Goal: Task Accomplishment & Management: Manage account settings

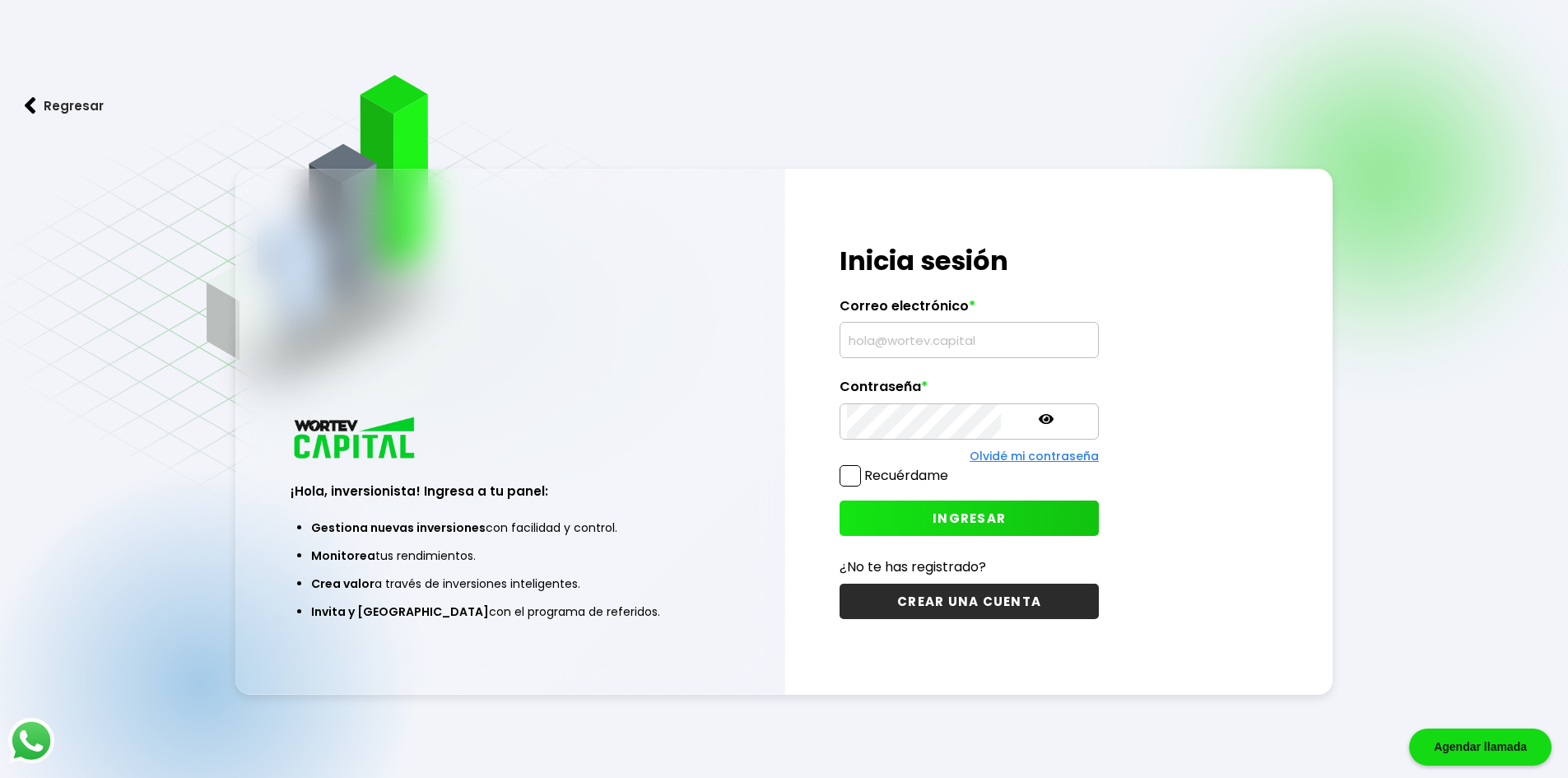
click at [970, 344] on input "text" at bounding box center [969, 340] width 244 height 35
type input "[EMAIL_ADDRESS][DOMAIN_NAME]"
drag, startPoint x: 948, startPoint y: 378, endPoint x: 946, endPoint y: 401, distance: 23.1
click at [948, 381] on div "¡Hola, inversionista! Ingresa tus credenciales para iniciar sesión Inicia sesió…" at bounding box center [969, 431] width 368 height 526
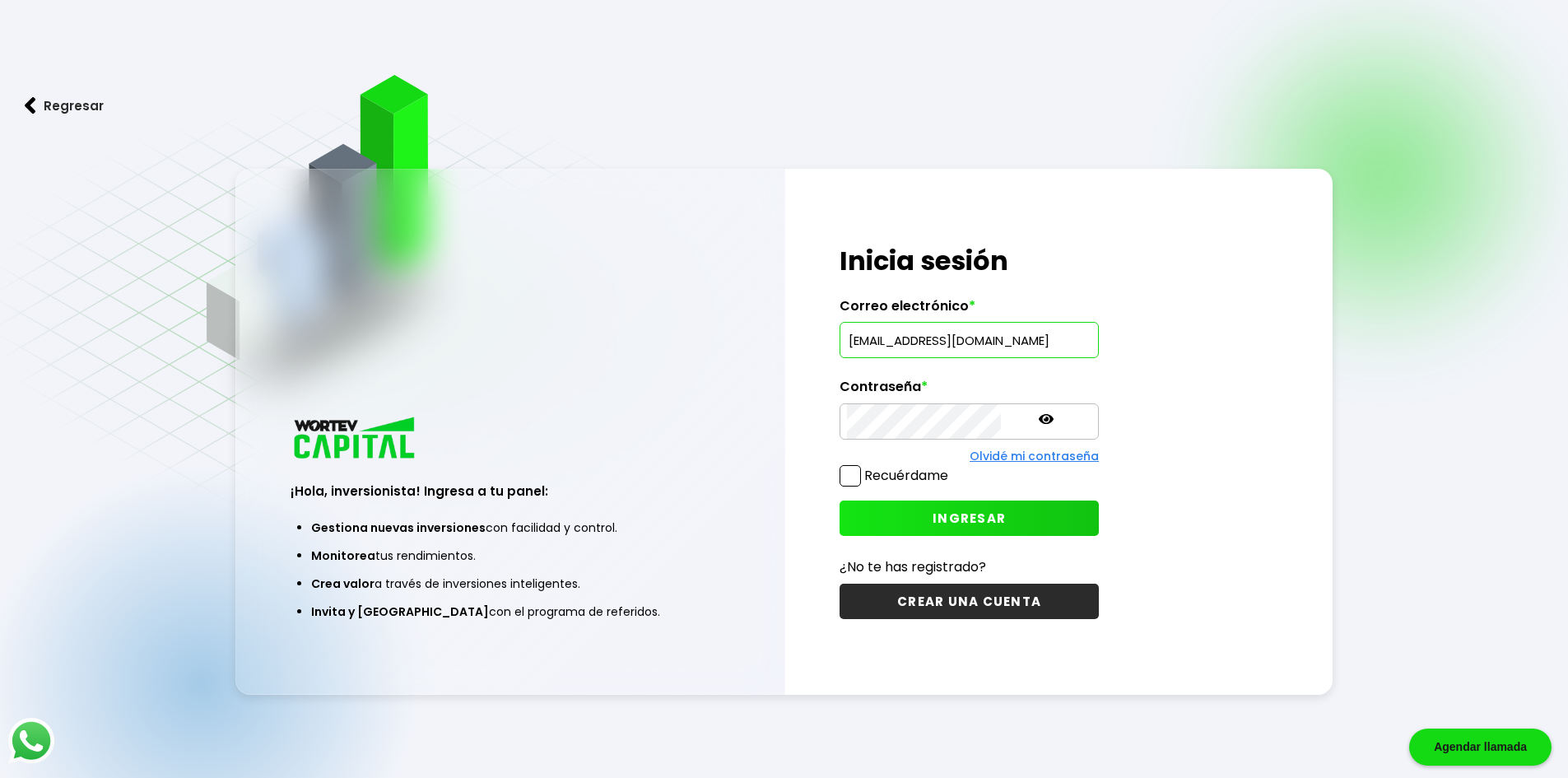
scroll to position [0, 0]
click at [964, 513] on span "INGRESAR" at bounding box center [969, 518] width 73 height 17
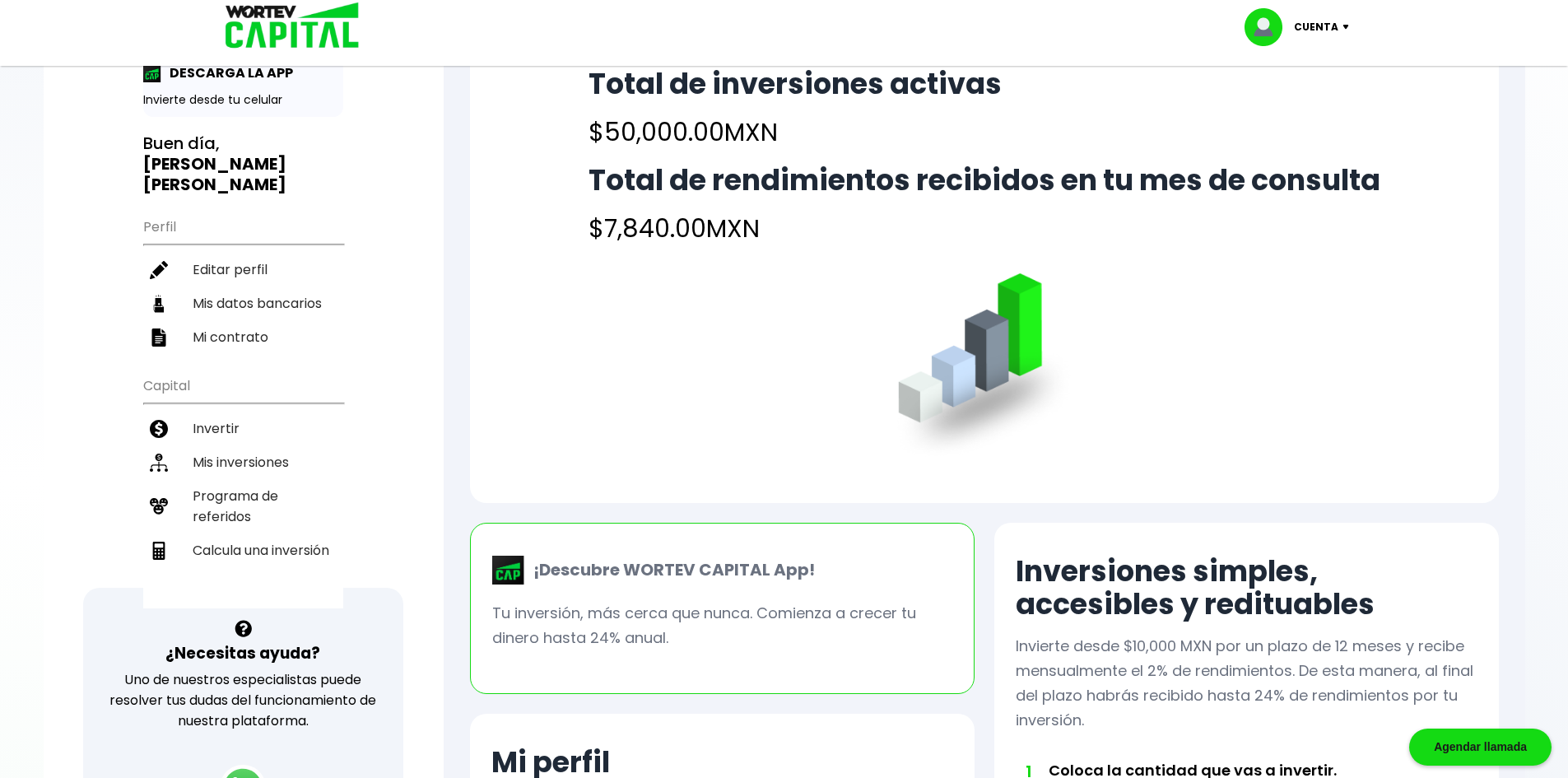
scroll to position [14, 0]
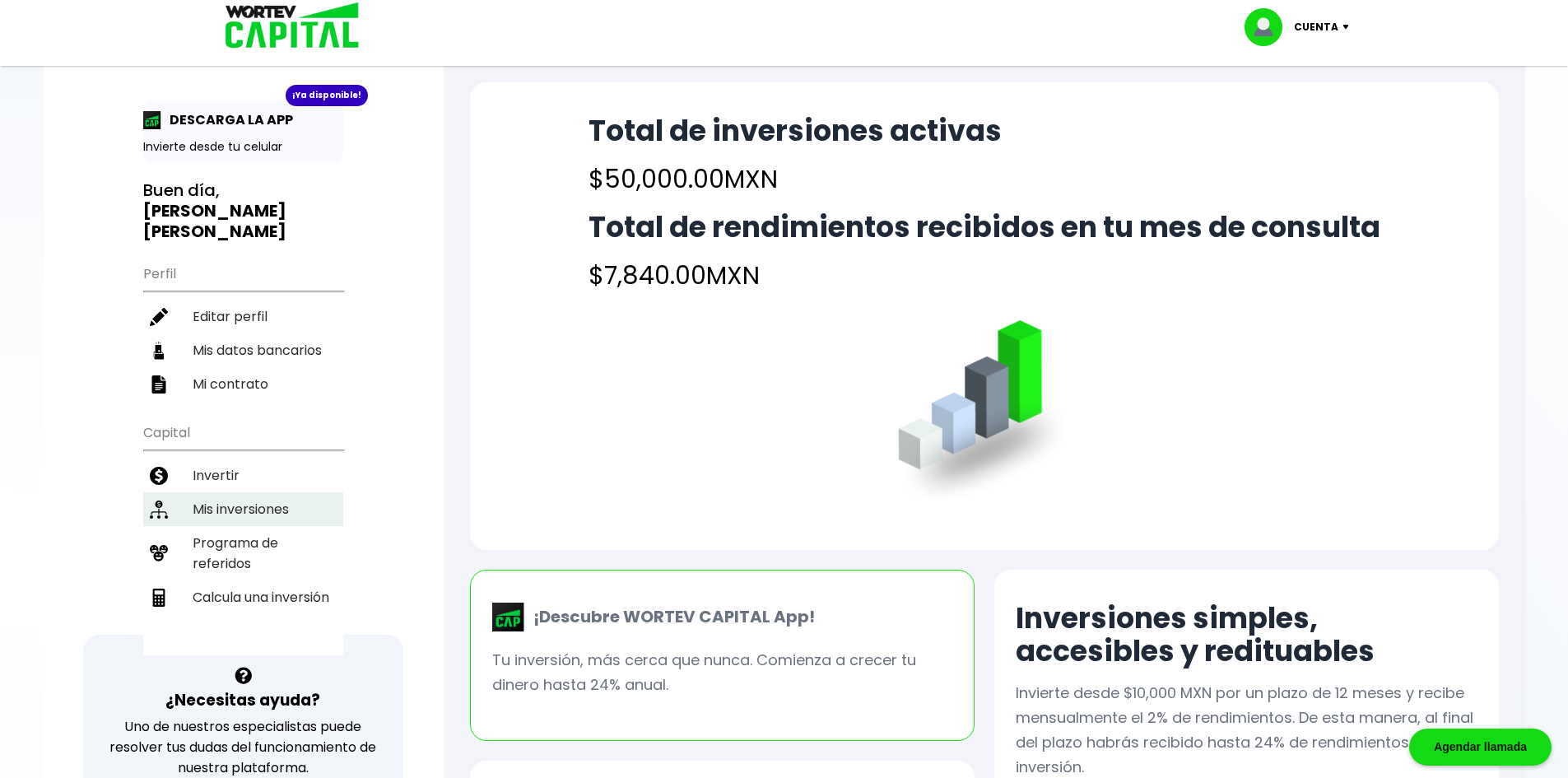
click at [271, 498] on li "Mis inversiones" at bounding box center [244, 510] width 200 height 34
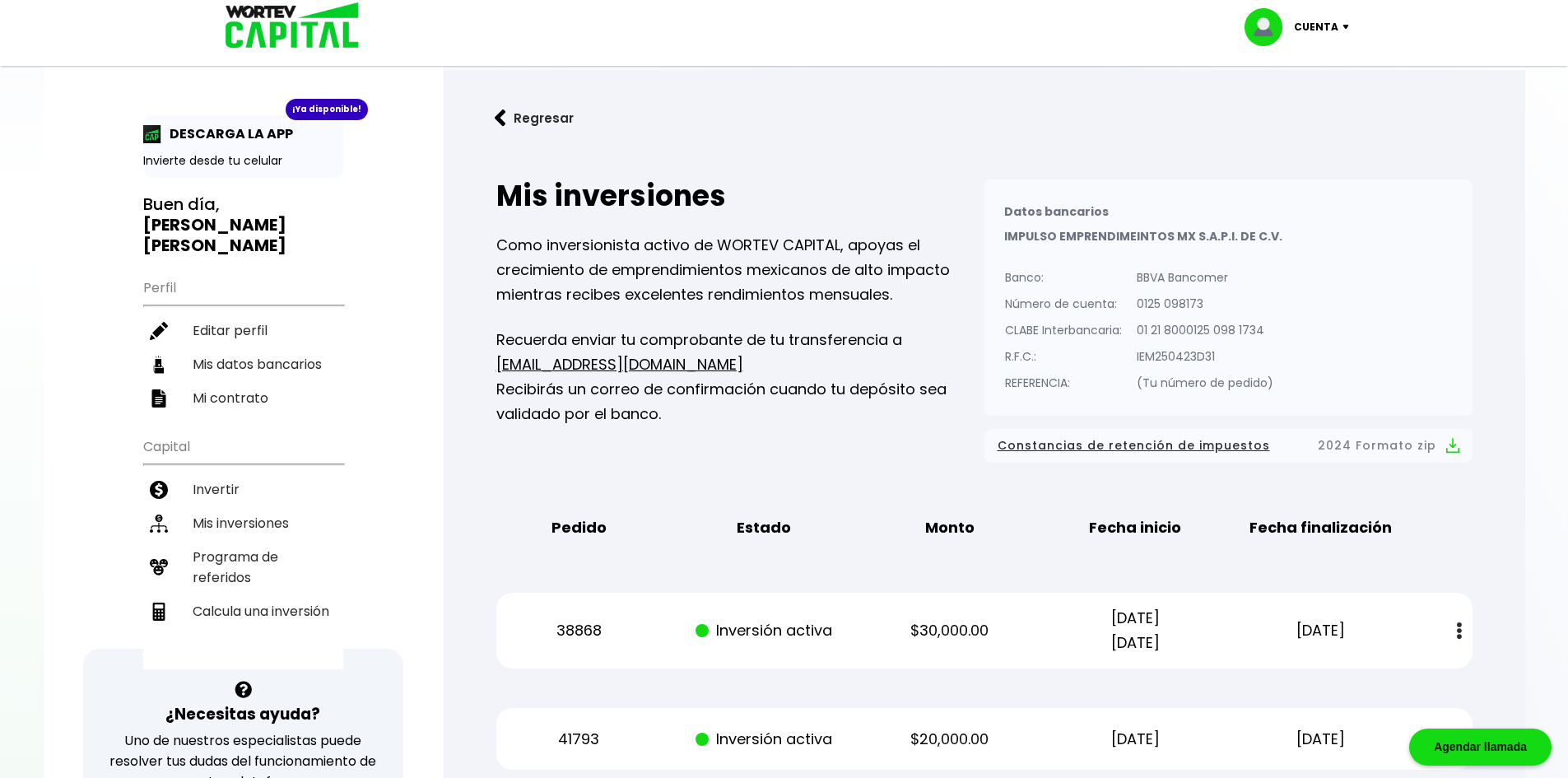
click at [1340, 37] on div "Cuenta" at bounding box center [1302, 27] width 116 height 38
click at [1321, 104] on li "Cerrar sesión" at bounding box center [1298, 110] width 132 height 34
